Goal: Transaction & Acquisition: Download file/media

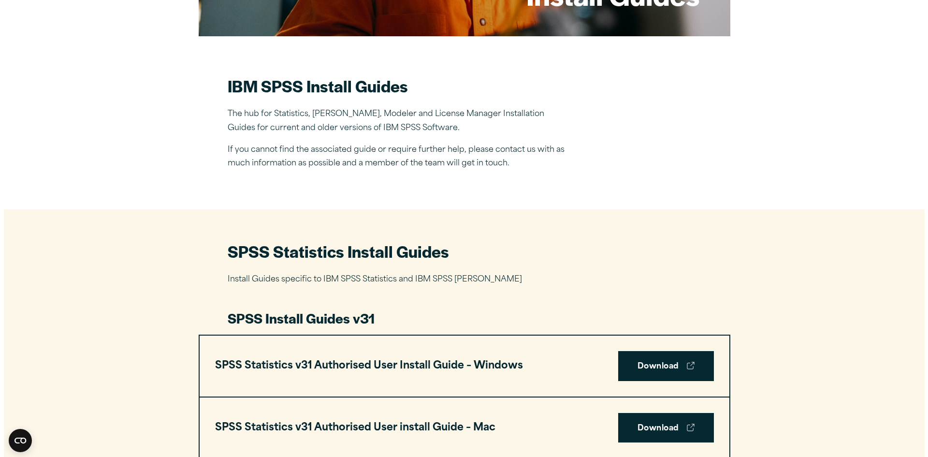
scroll to position [242, 0]
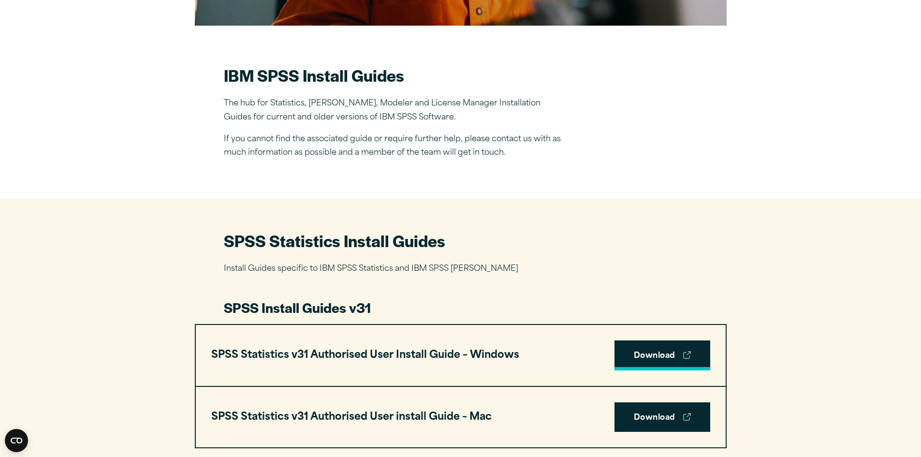
click at [681, 356] on link "Download" at bounding box center [662, 355] width 96 height 30
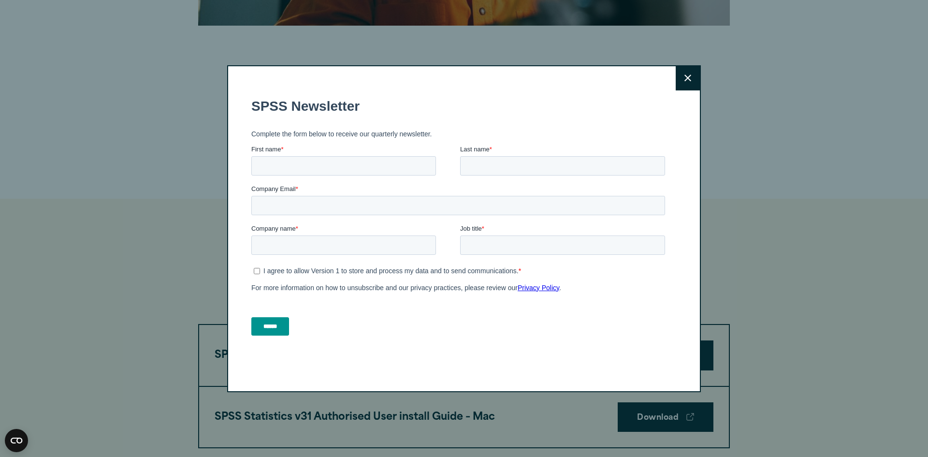
click at [686, 76] on icon at bounding box center [687, 77] width 7 height 7
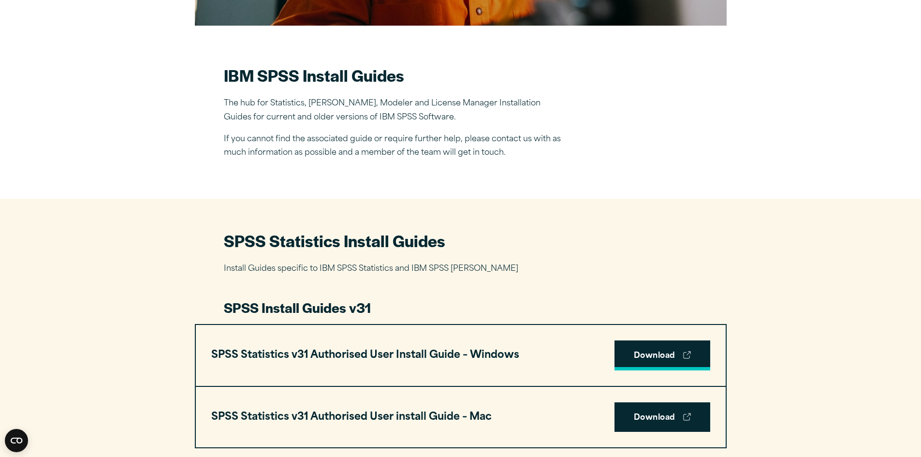
click at [641, 350] on link "Download" at bounding box center [662, 355] width 96 height 30
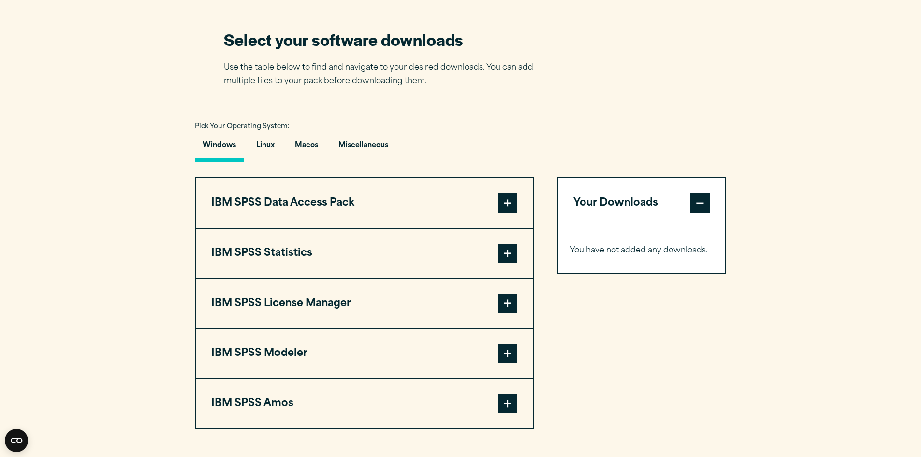
scroll to position [628, 0]
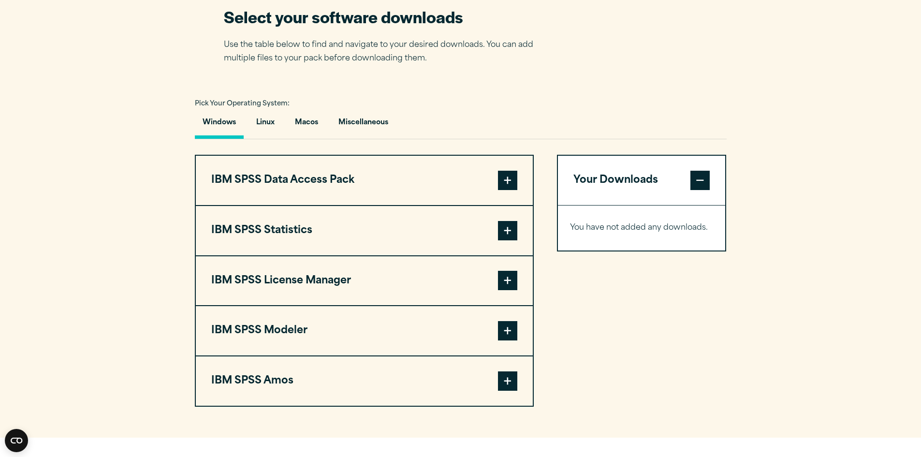
click at [510, 227] on span at bounding box center [507, 230] width 19 height 19
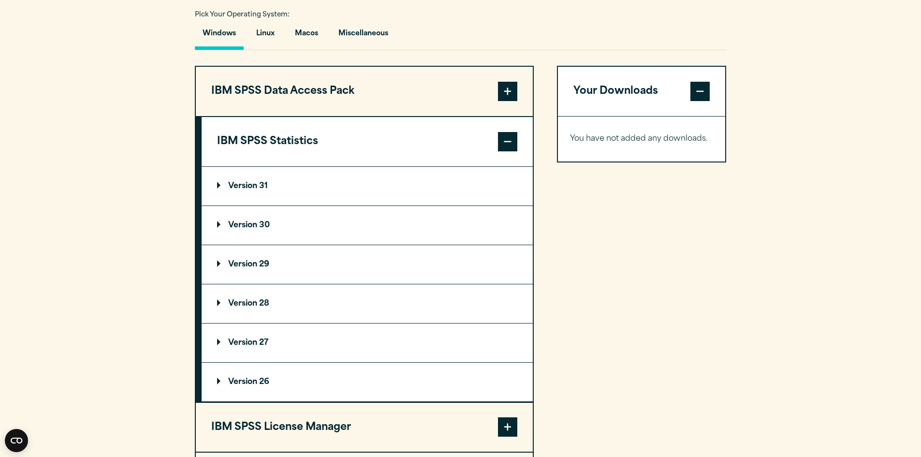
scroll to position [725, 0]
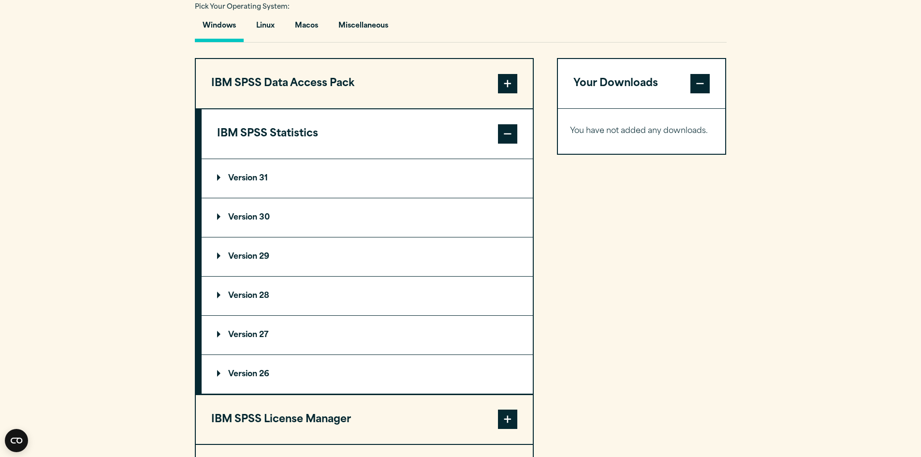
click at [247, 177] on p "Version 31" at bounding box center [242, 178] width 51 height 8
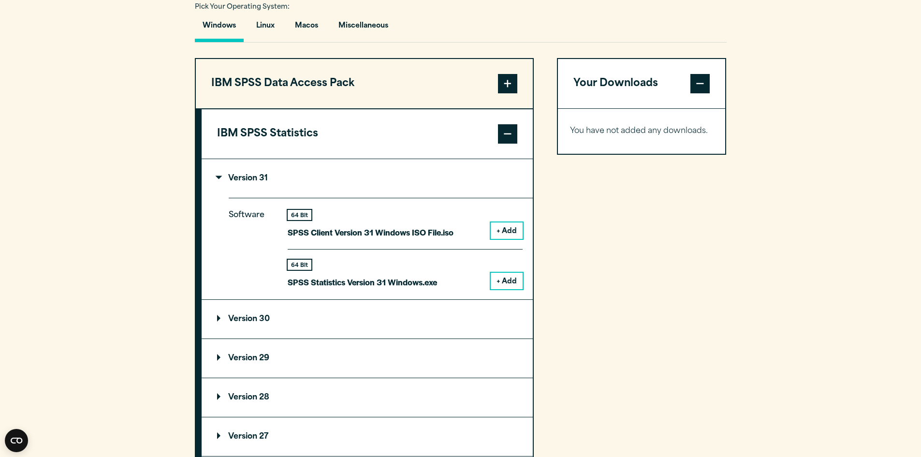
click at [510, 278] on button "+ Add" at bounding box center [507, 281] width 32 height 16
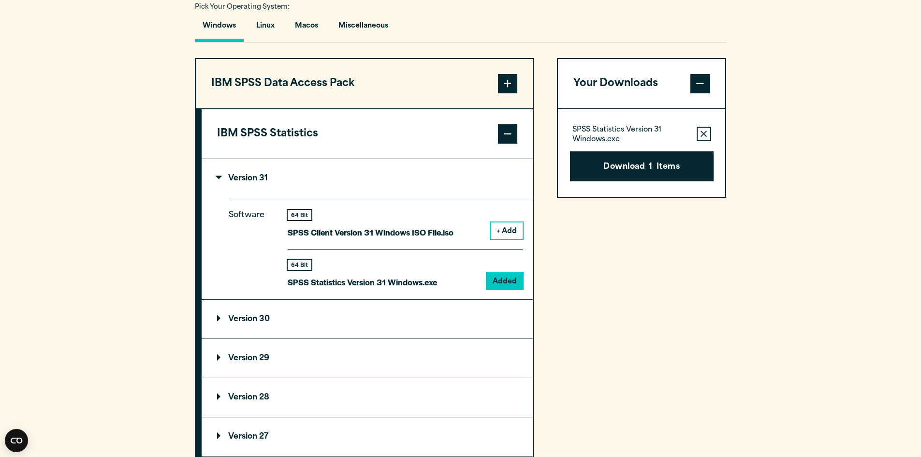
click at [509, 84] on span at bounding box center [507, 83] width 19 height 19
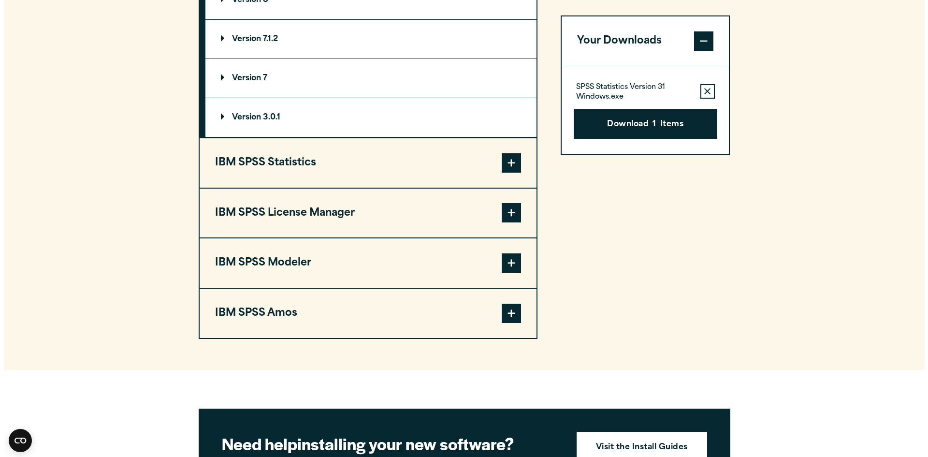
scroll to position [870, 0]
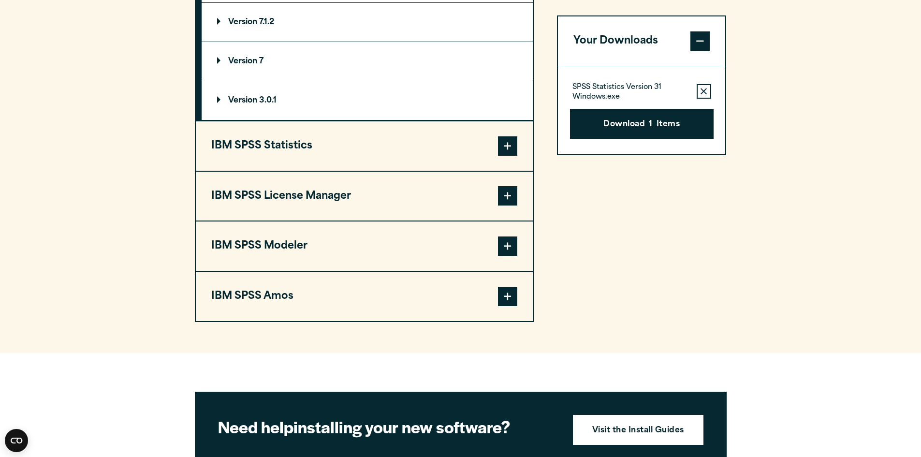
click at [503, 197] on span at bounding box center [507, 195] width 19 height 19
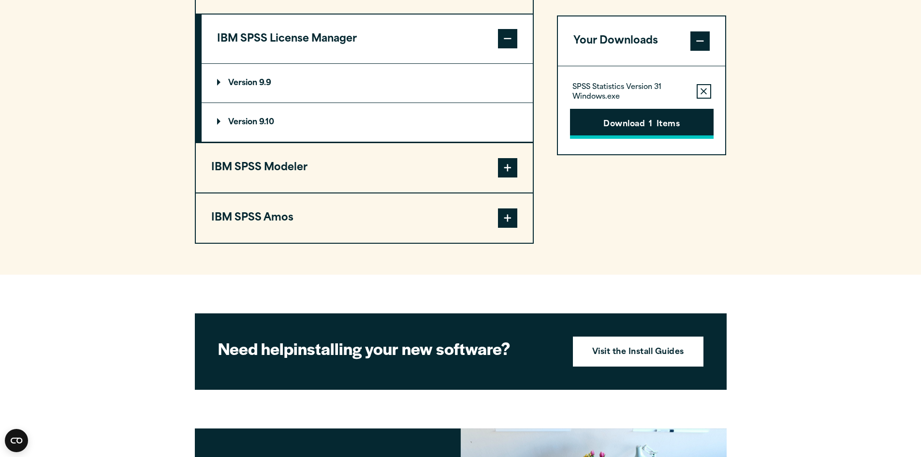
click at [656, 125] on button "Download 1 Items" at bounding box center [642, 124] width 144 height 30
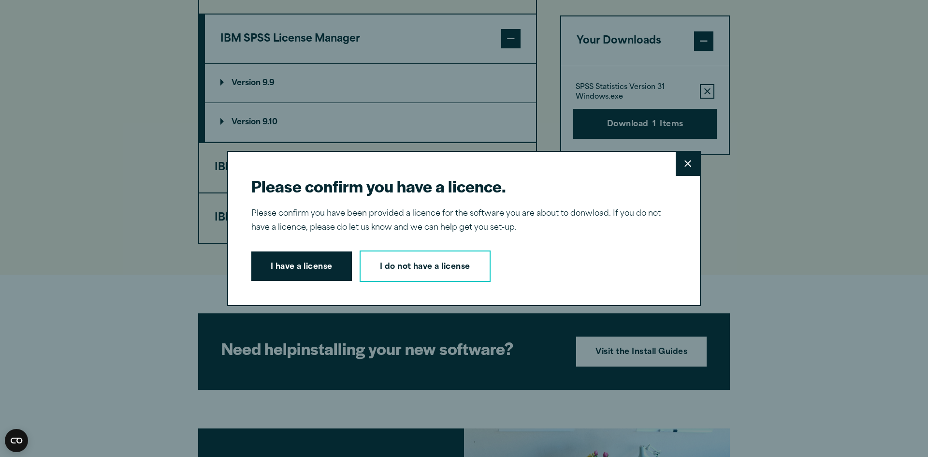
click at [326, 272] on button "I have a license" at bounding box center [301, 266] width 101 height 30
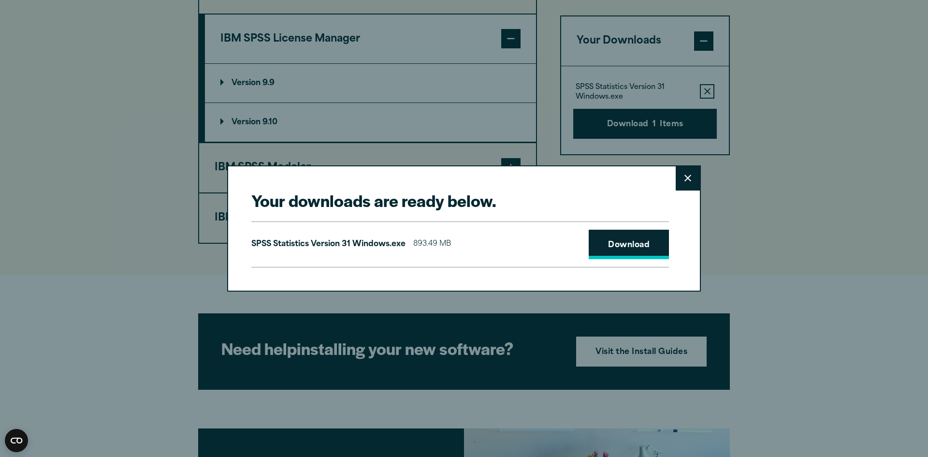
click at [618, 246] on link "Download" at bounding box center [629, 245] width 80 height 30
click at [616, 245] on link "Download" at bounding box center [629, 245] width 80 height 30
